Goal: Information Seeking & Learning: Learn about a topic

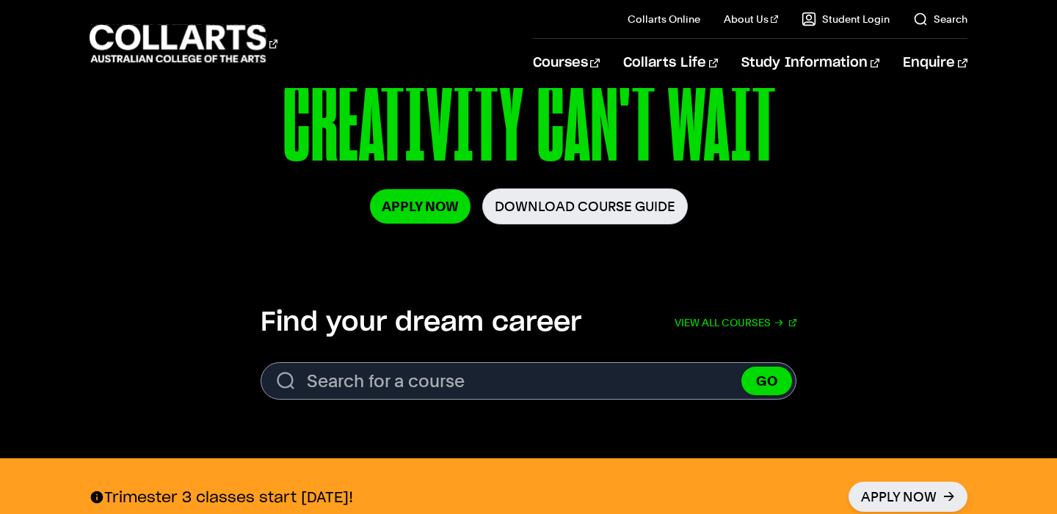
scroll to position [272, 0]
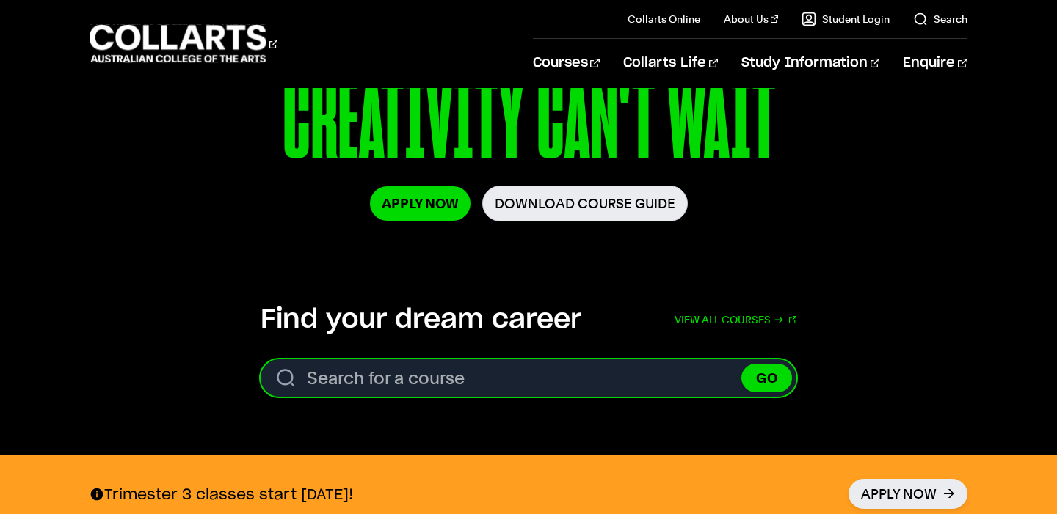
click at [319, 385] on input "Search for a course" at bounding box center [529, 378] width 536 height 37
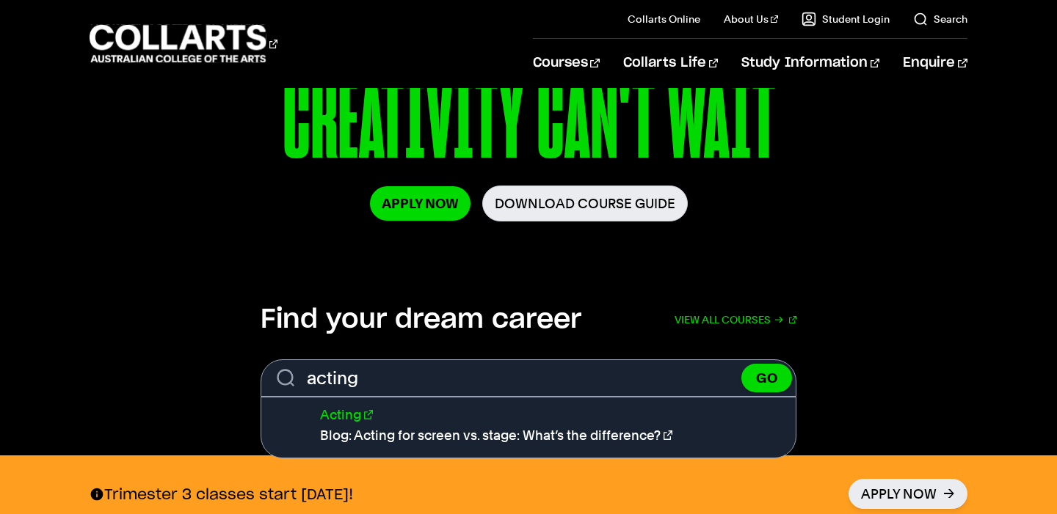
click at [327, 409] on link "Acting" at bounding box center [346, 414] width 53 height 15
type input "Acting"
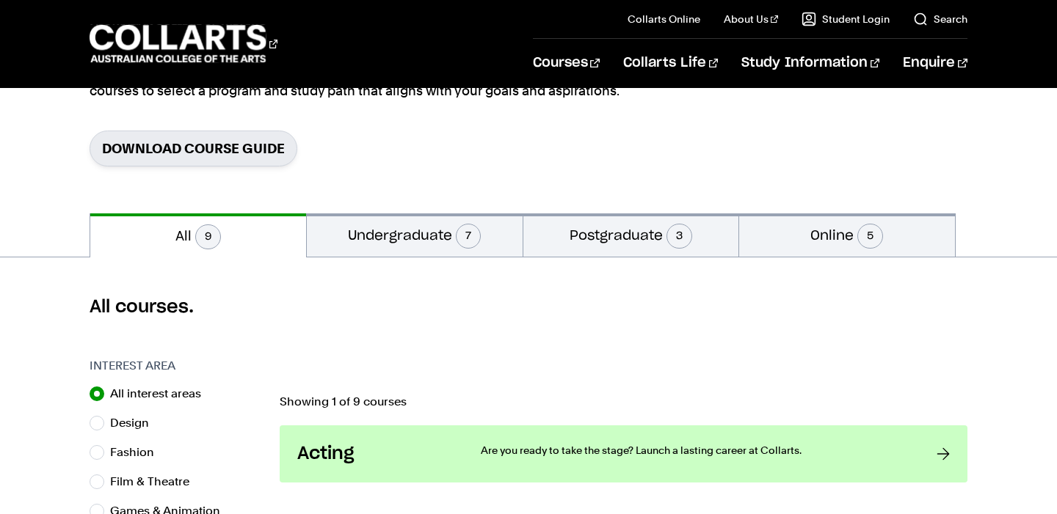
scroll to position [202, 0]
click at [411, 230] on button "Undergraduate 7" at bounding box center [415, 235] width 216 height 43
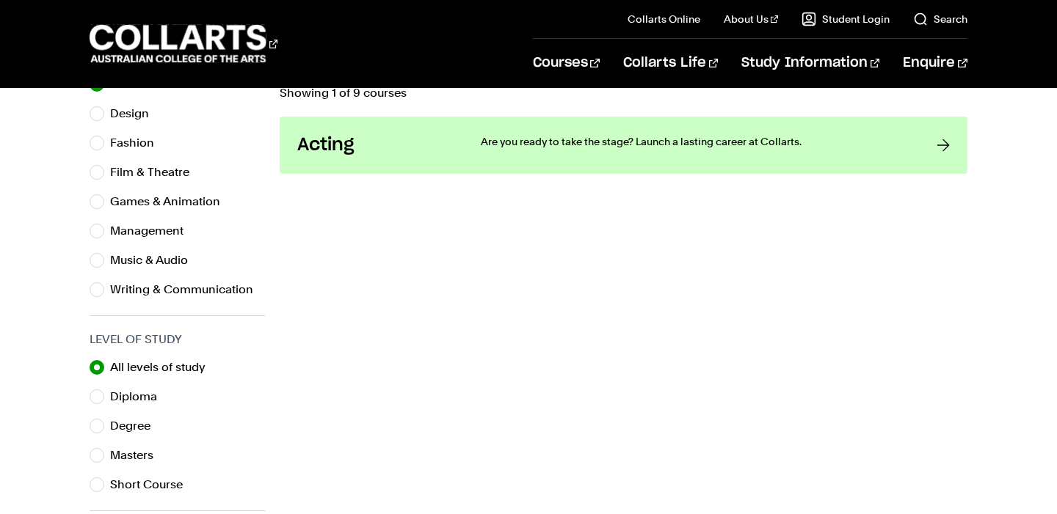
scroll to position [515, 0]
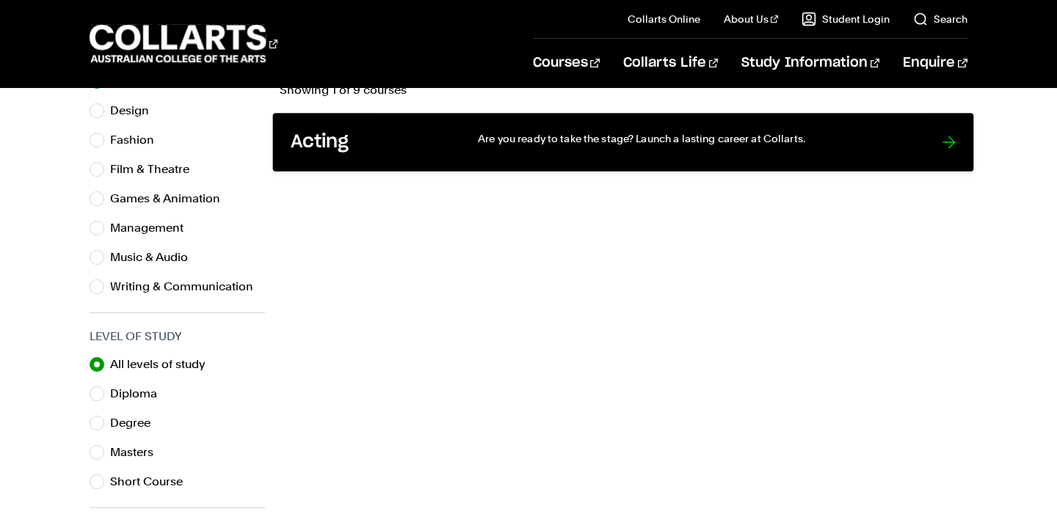
click at [595, 140] on p "Are you ready to take the stage? Launch a lasting career at Collarts." at bounding box center [695, 138] width 434 height 15
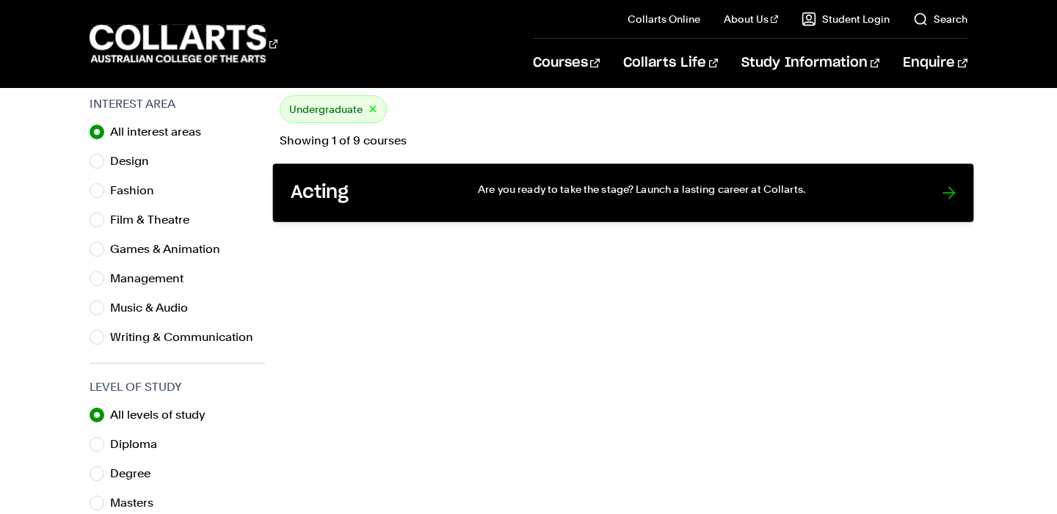
scroll to position [461, 0]
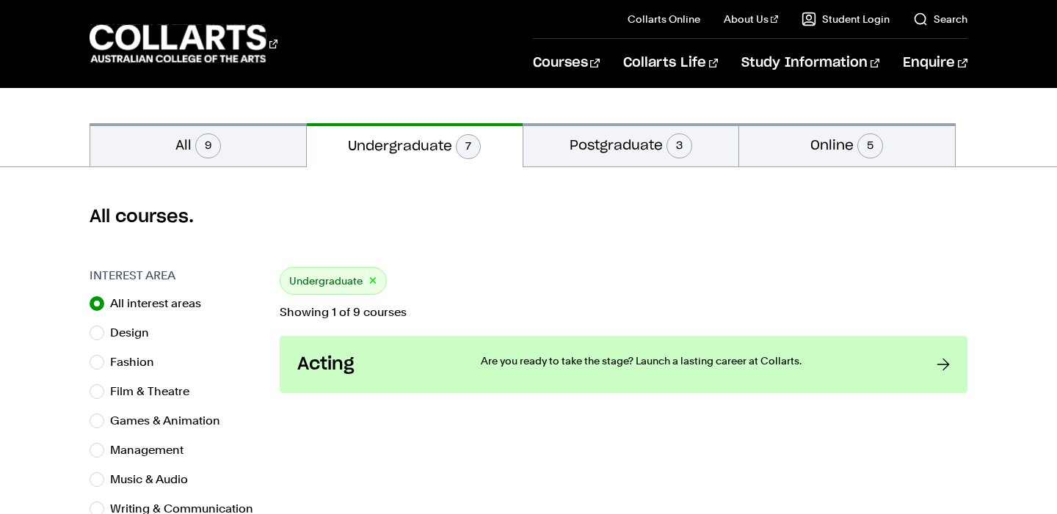
scroll to position [289, 0]
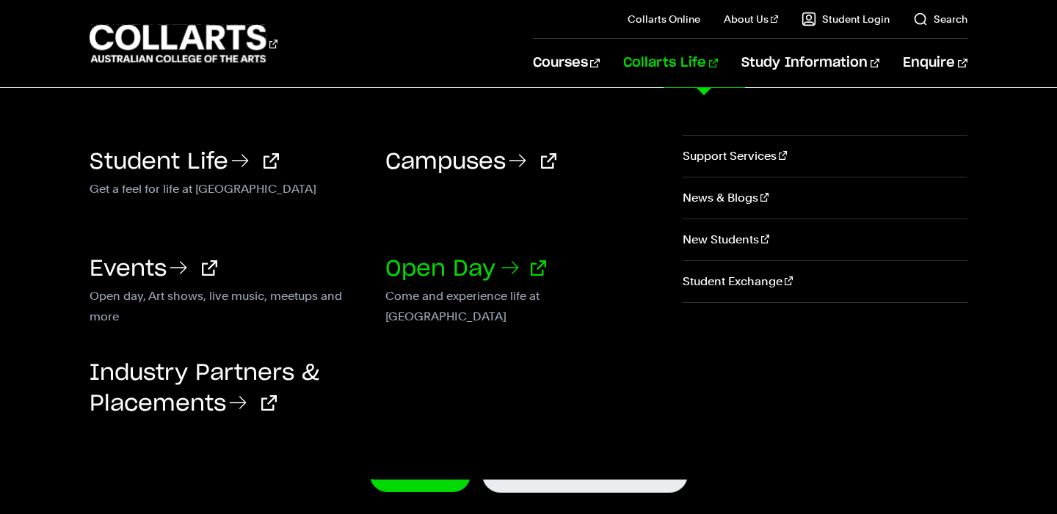
click at [459, 277] on link "Open Day" at bounding box center [465, 269] width 161 height 22
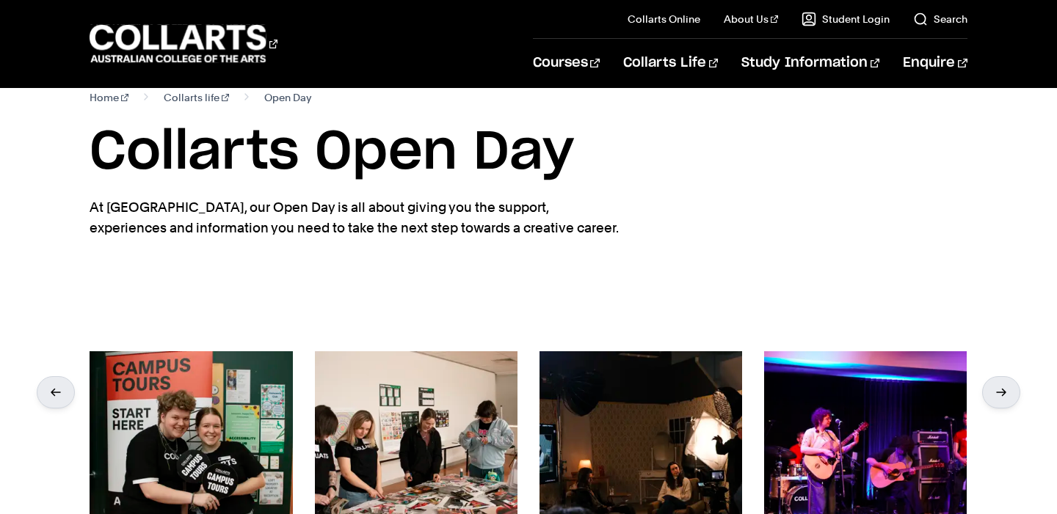
scroll to position [18, 0]
